Goal: Find specific page/section: Find specific page/section

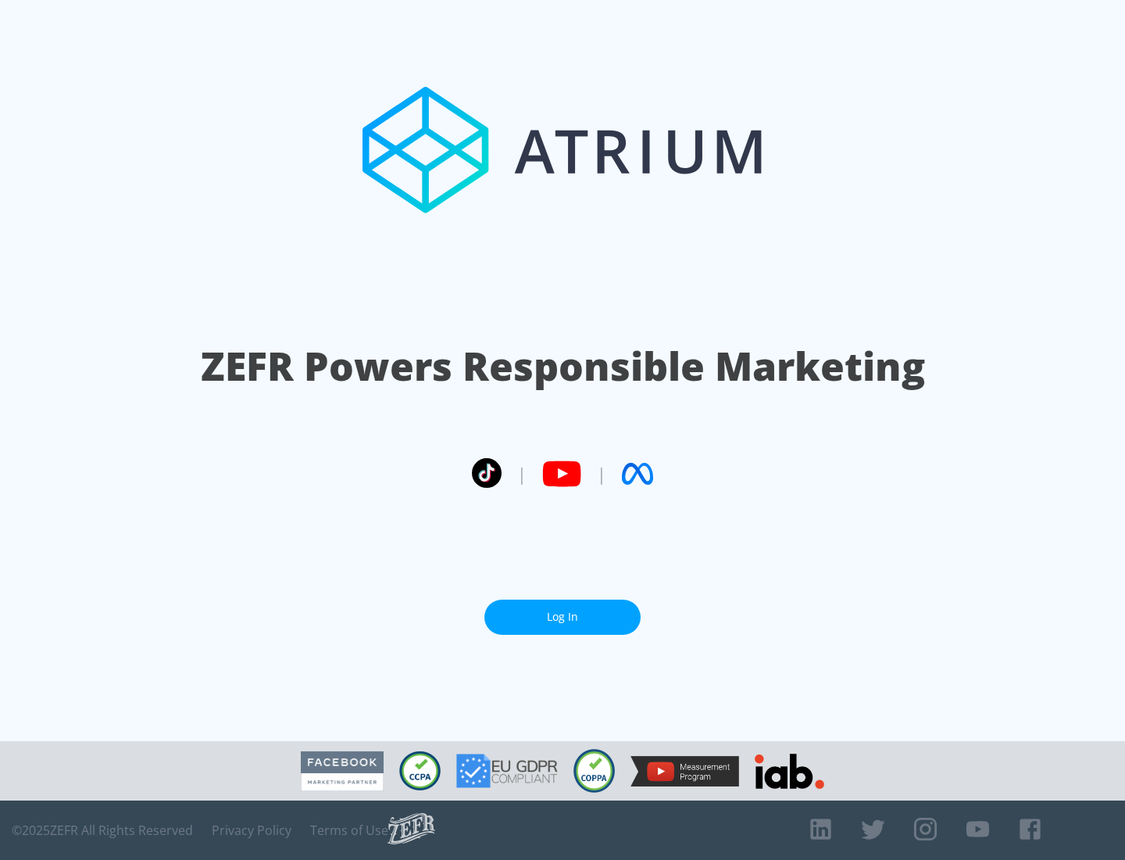
click at [563, 617] on link "Log In" at bounding box center [563, 616] width 156 height 35
